Goal: Information Seeking & Learning: Learn about a topic

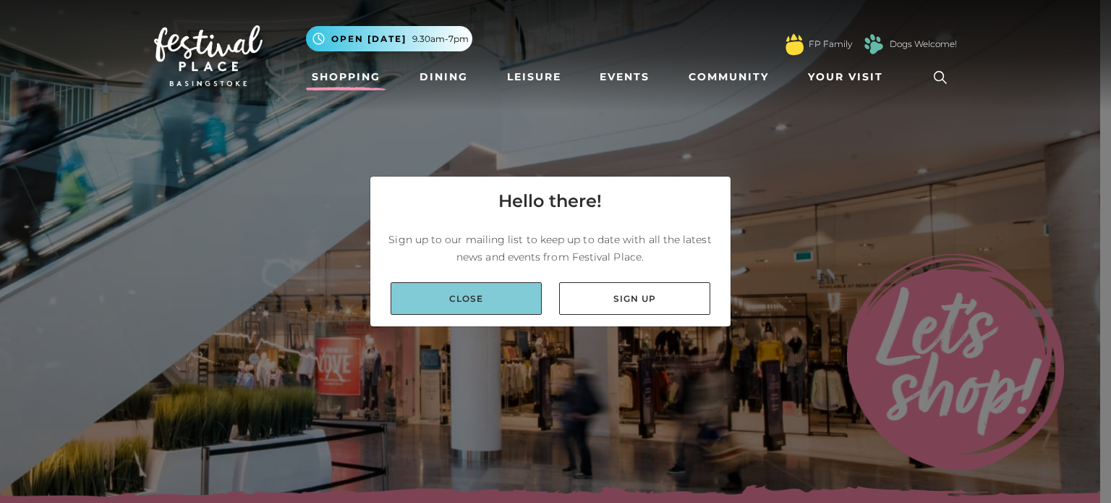
click at [488, 299] on link "Close" at bounding box center [466, 298] width 151 height 33
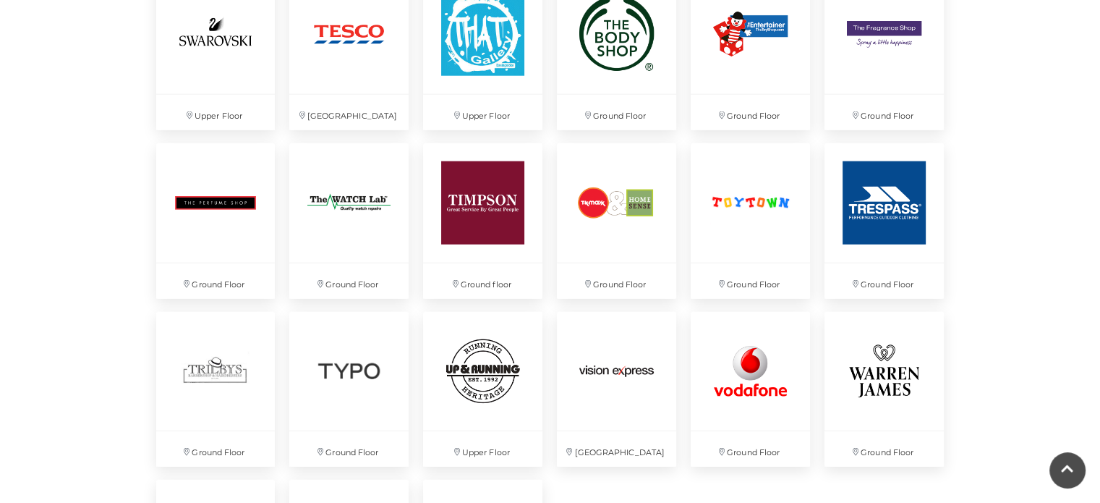
scroll to position [4165, 0]
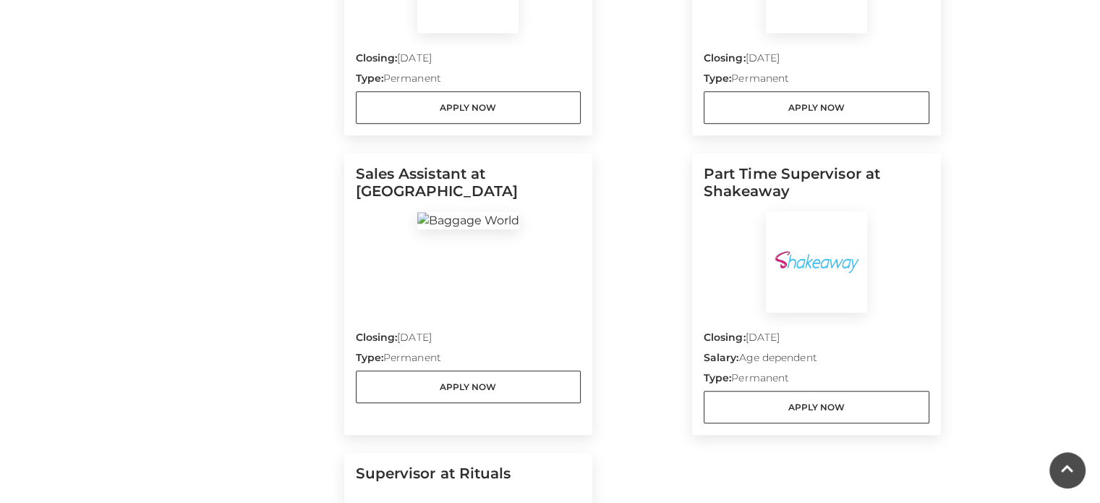
scroll to position [928, 0]
click at [509, 243] on div at bounding box center [469, 262] width 226 height 101
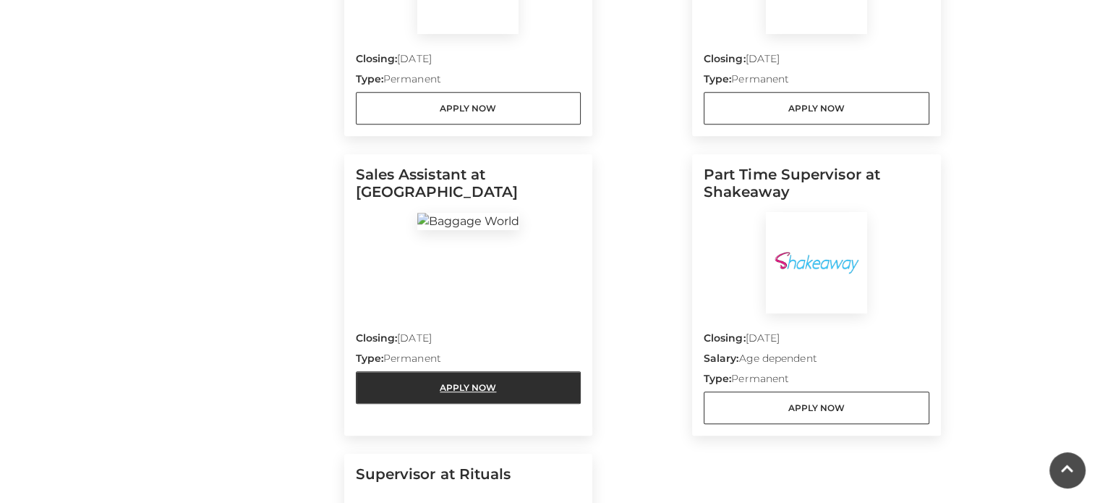
click at [462, 383] on link "Apply Now" at bounding box center [469, 387] width 226 height 33
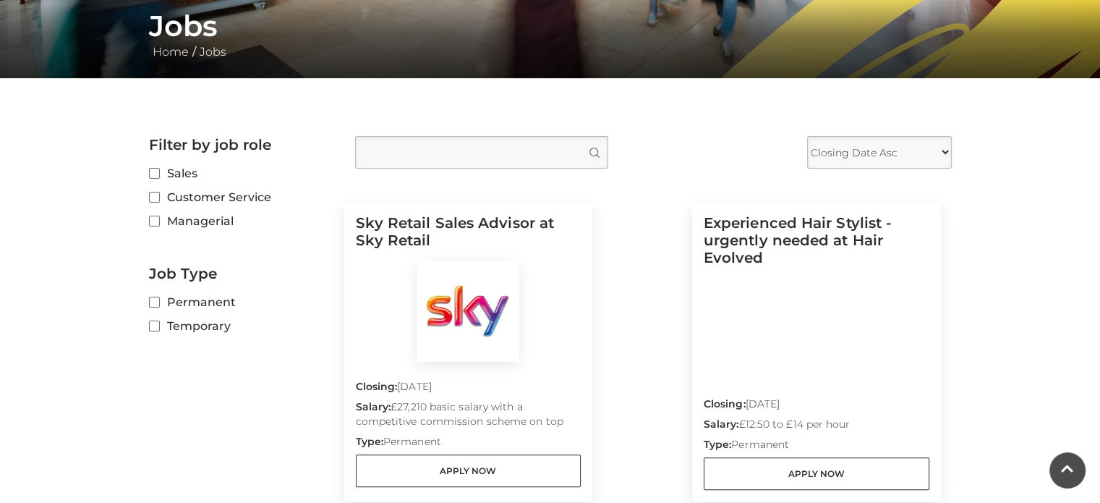
scroll to position [0, 0]
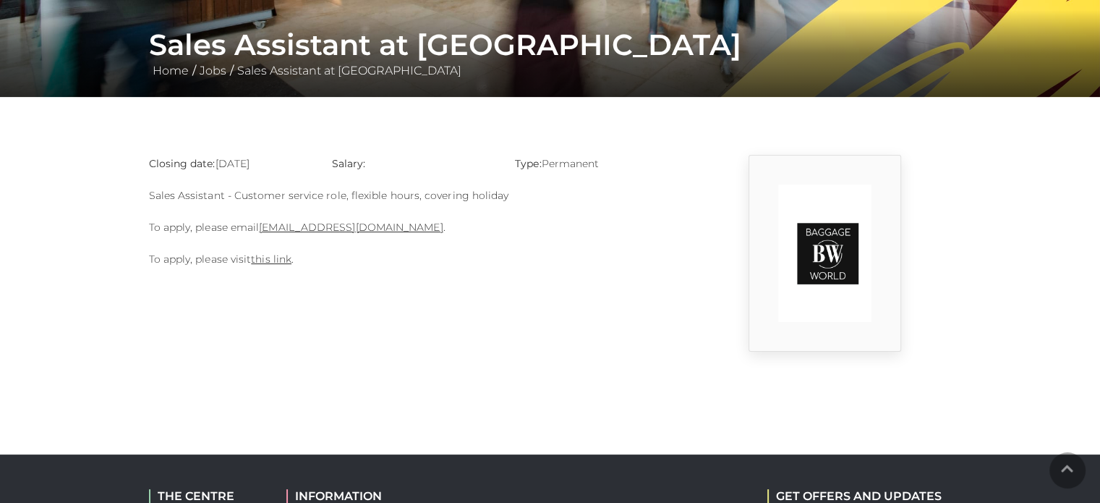
scroll to position [266, 0]
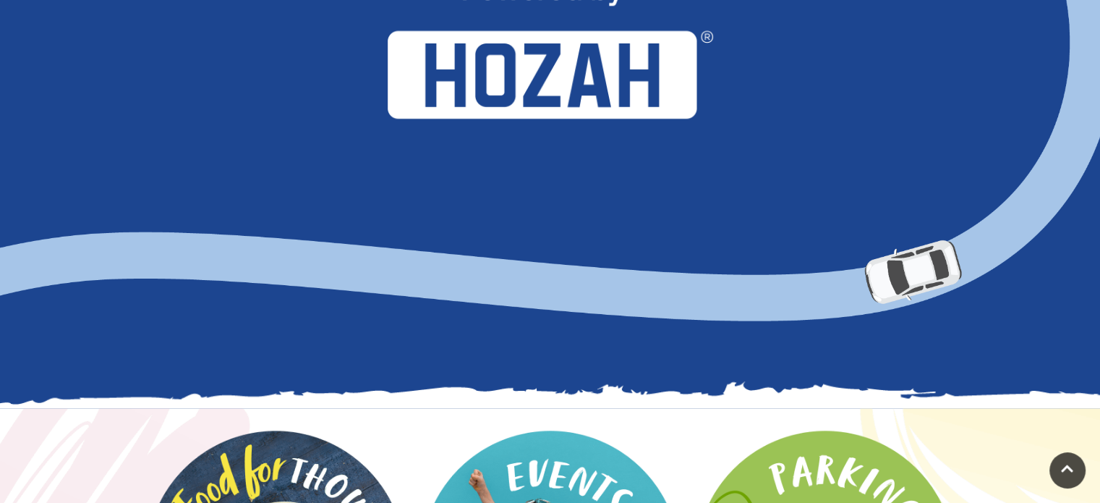
scroll to position [1421, 0]
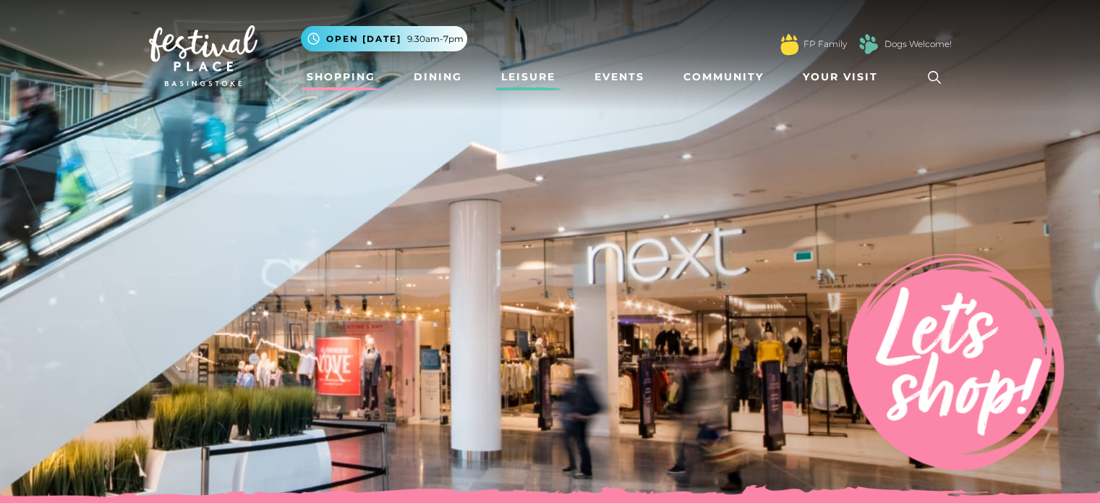
click at [534, 72] on link "Leisure" at bounding box center [529, 77] width 66 height 27
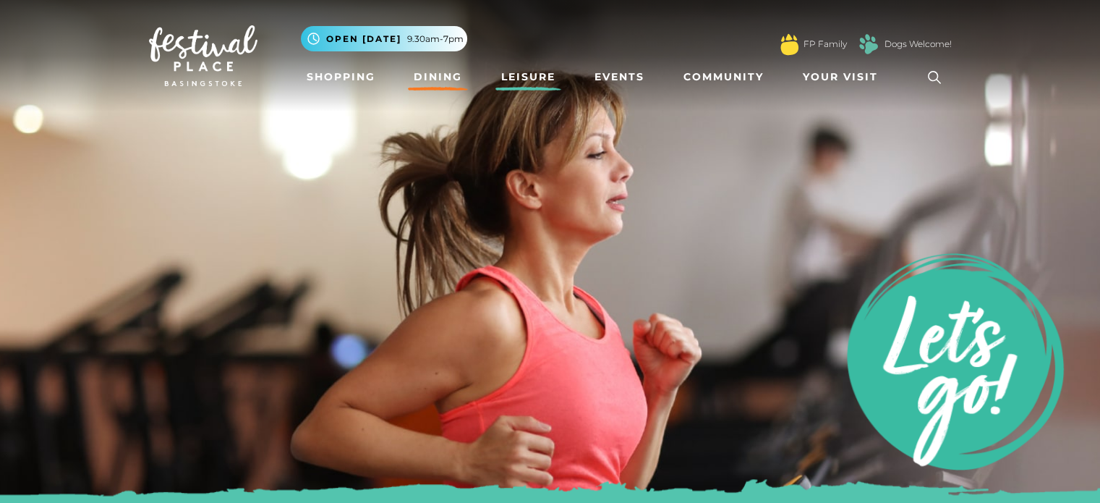
click at [448, 75] on link "Dining" at bounding box center [438, 77] width 60 height 27
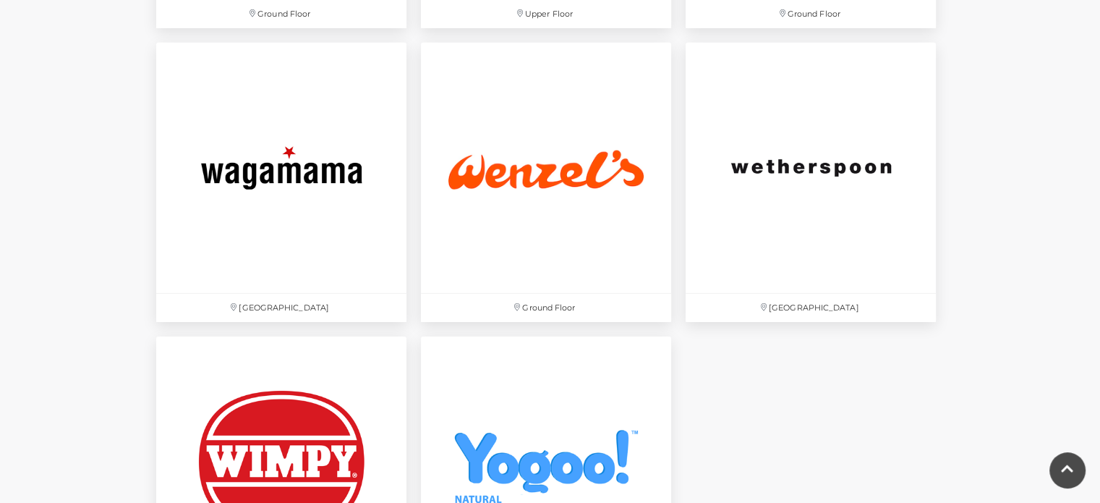
scroll to position [4742, 0]
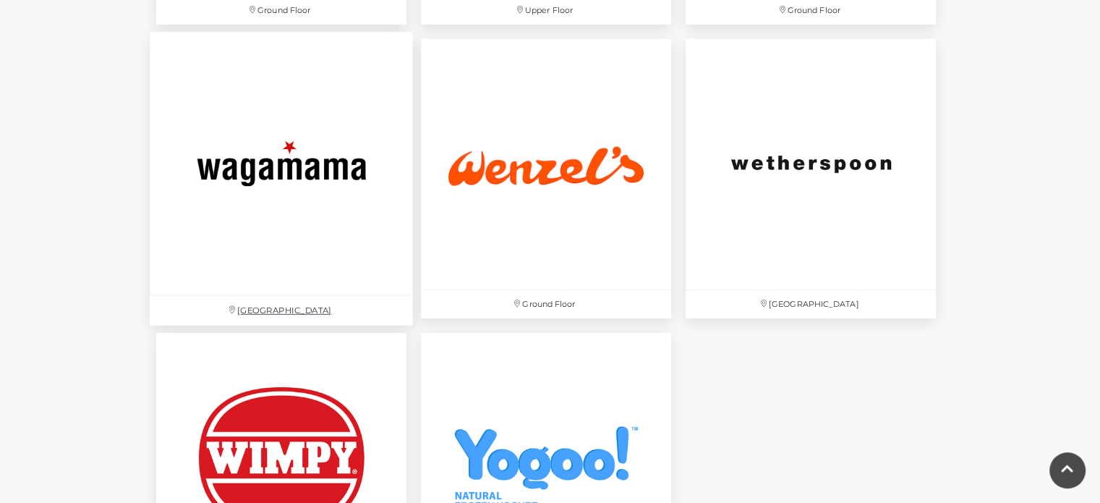
click at [320, 211] on img at bounding box center [281, 163] width 263 height 263
